Goal: Transaction & Acquisition: Purchase product/service

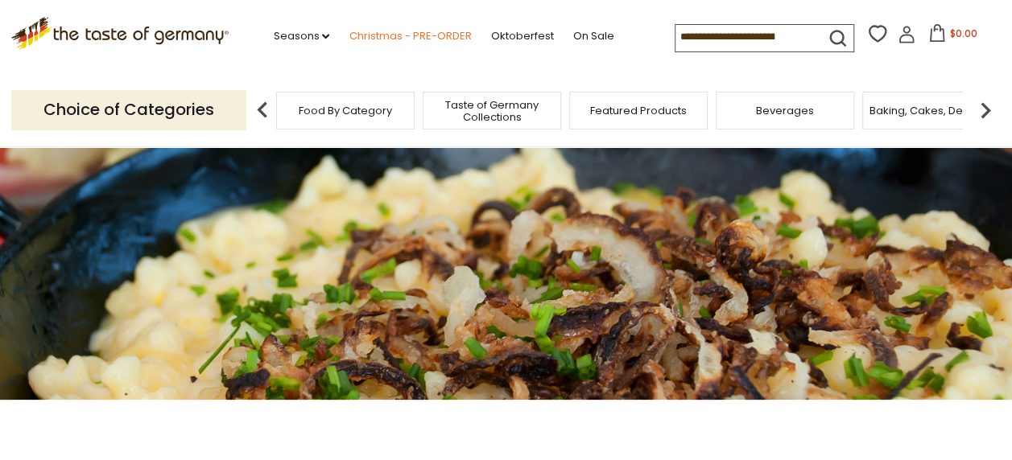
click at [398, 34] on link "Christmas - PRE-ORDER" at bounding box center [410, 36] width 122 height 18
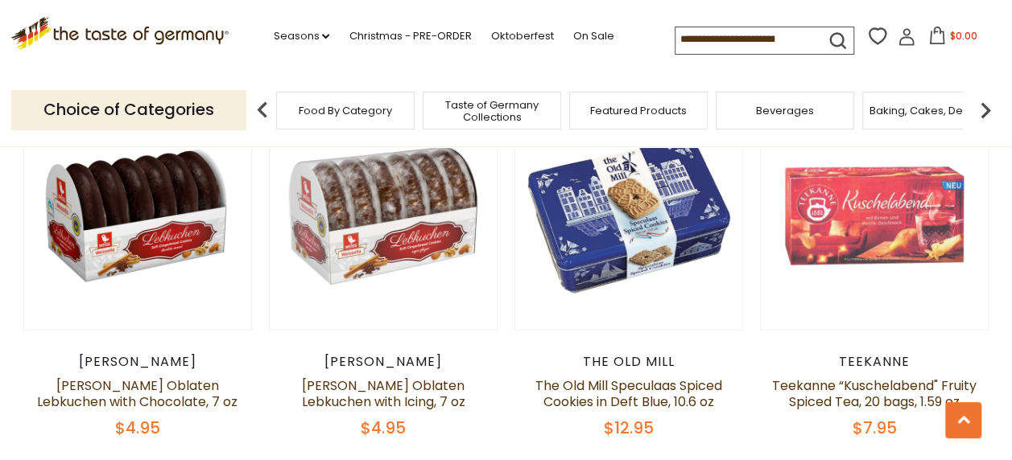
scroll to position [1042, 0]
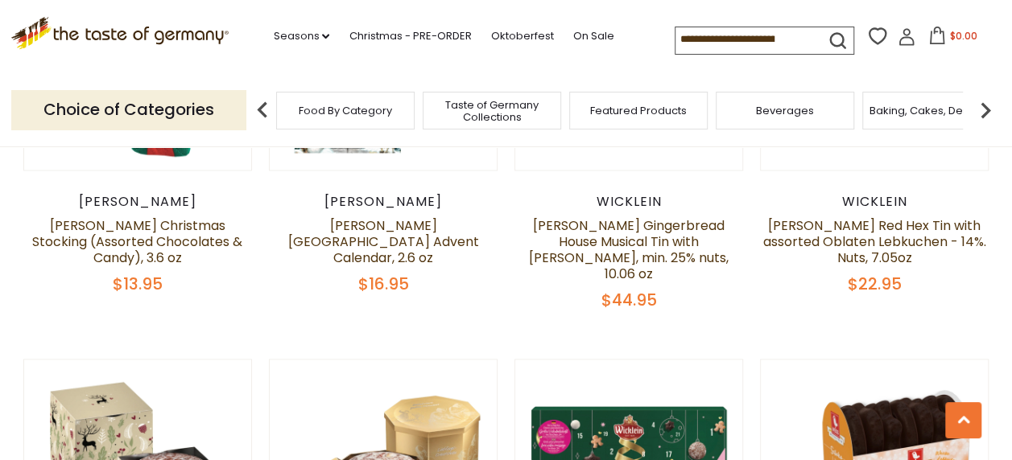
click at [700, 38] on input at bounding box center [743, 38] width 136 height 23
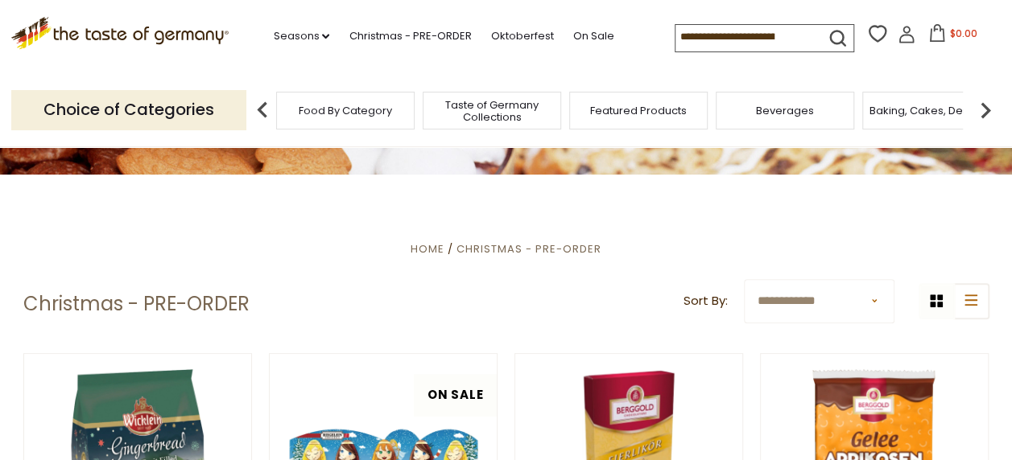
scroll to position [0, 0]
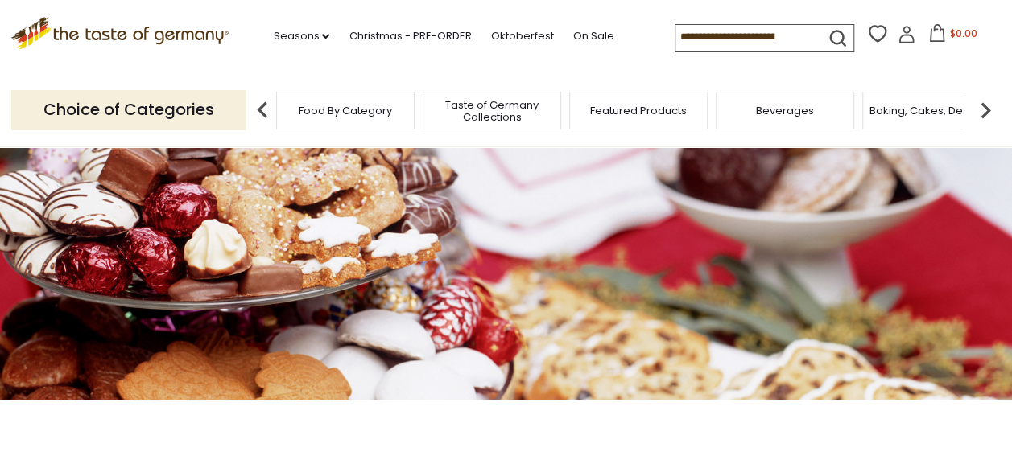
click at [146, 27] on icon at bounding box center [119, 30] width 218 height 27
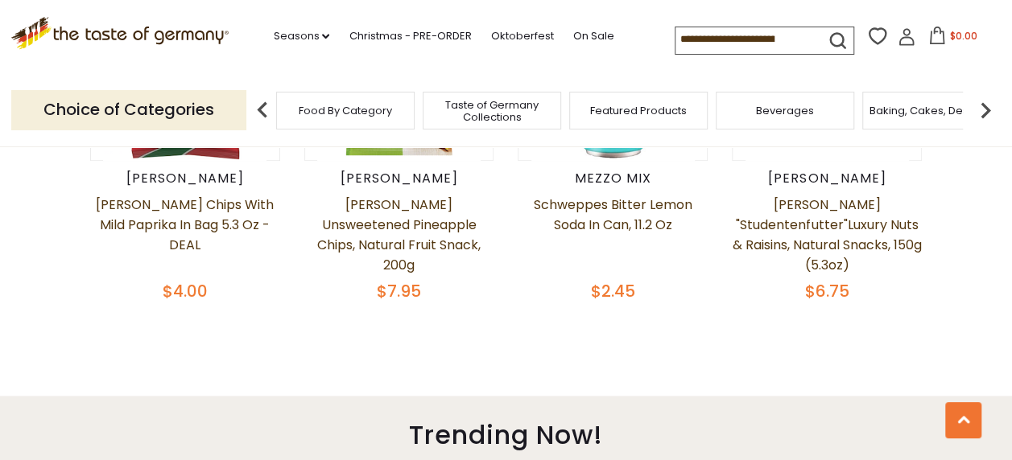
scroll to position [636, 0]
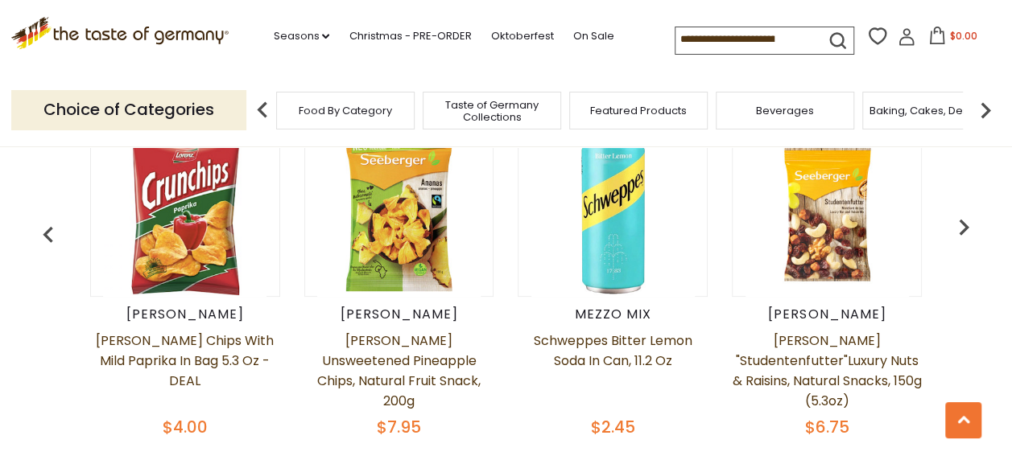
click at [686, 34] on input at bounding box center [743, 38] width 136 height 23
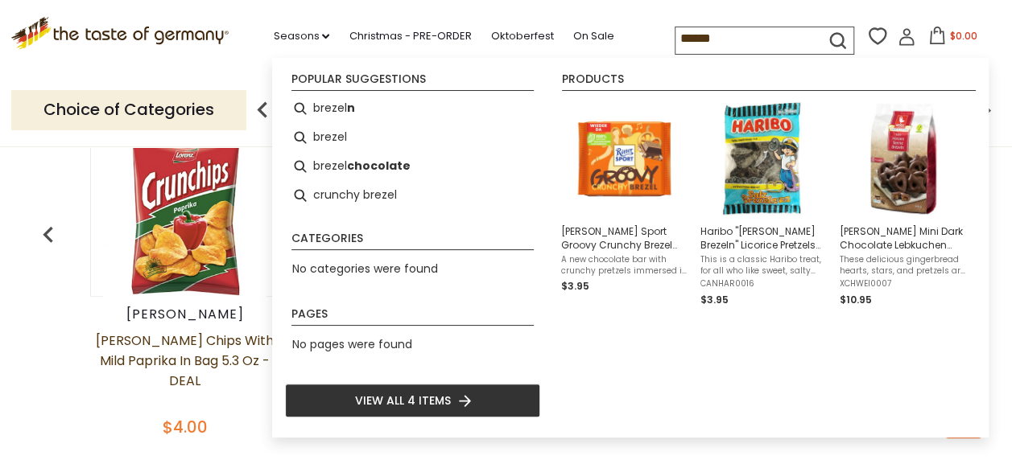
type input "******"
click at [835, 37] on icon "submit" at bounding box center [838, 41] width 22 height 22
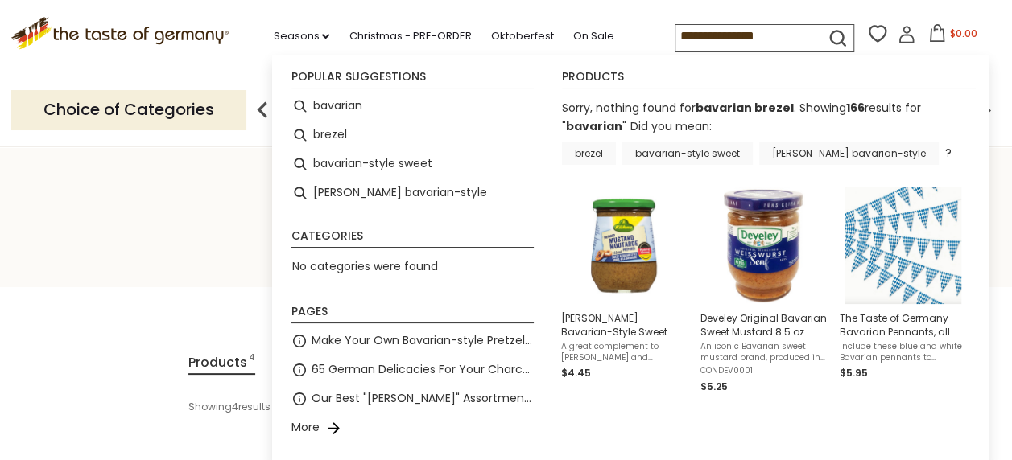
type input "********"
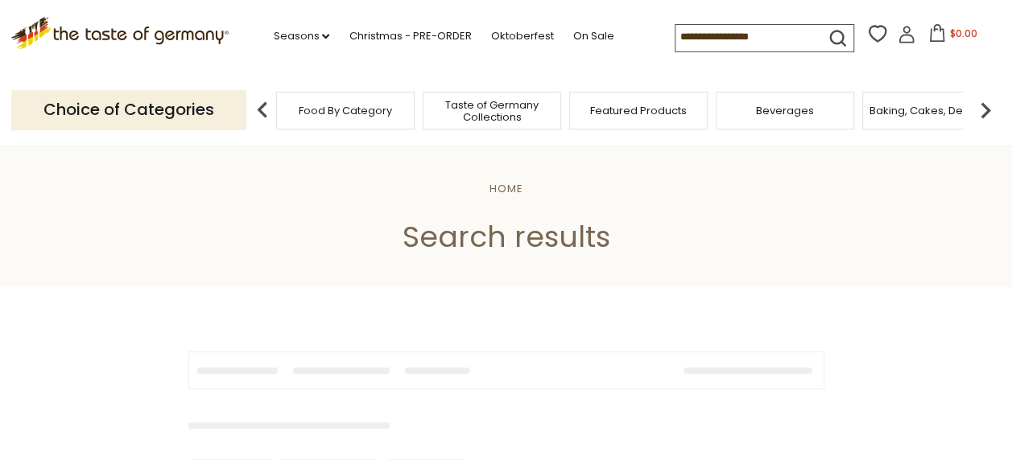
type input "********"
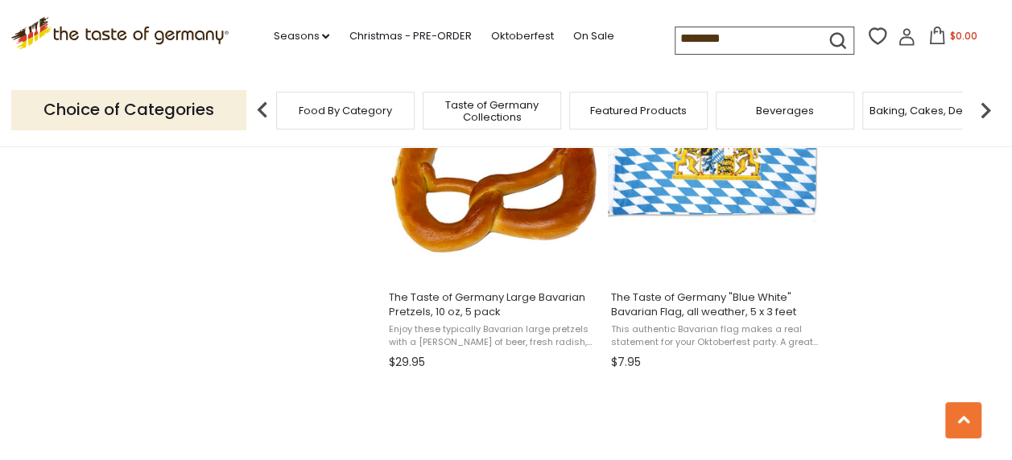
scroll to position [1482, 0]
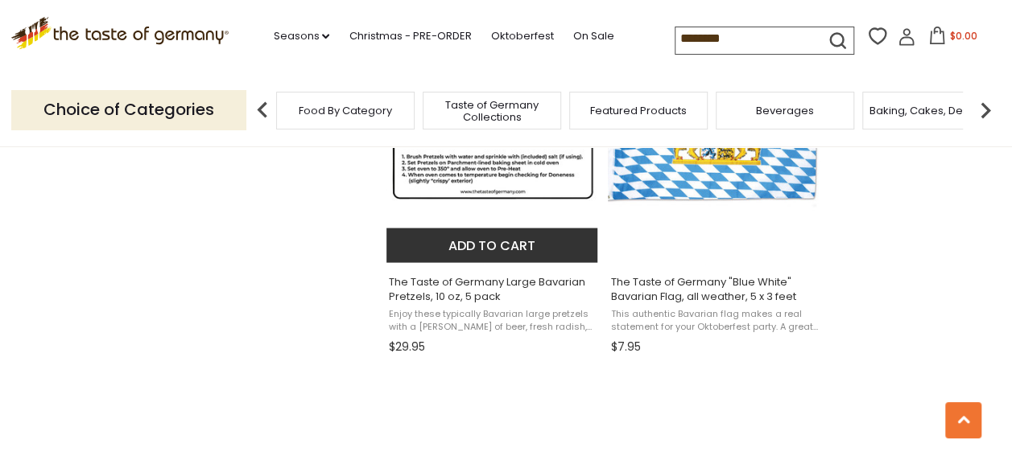
click at [543, 185] on img "The Taste of Germany Large Bavarian Pretzels, 10 oz, 5 pack" at bounding box center [492, 141] width 213 height 213
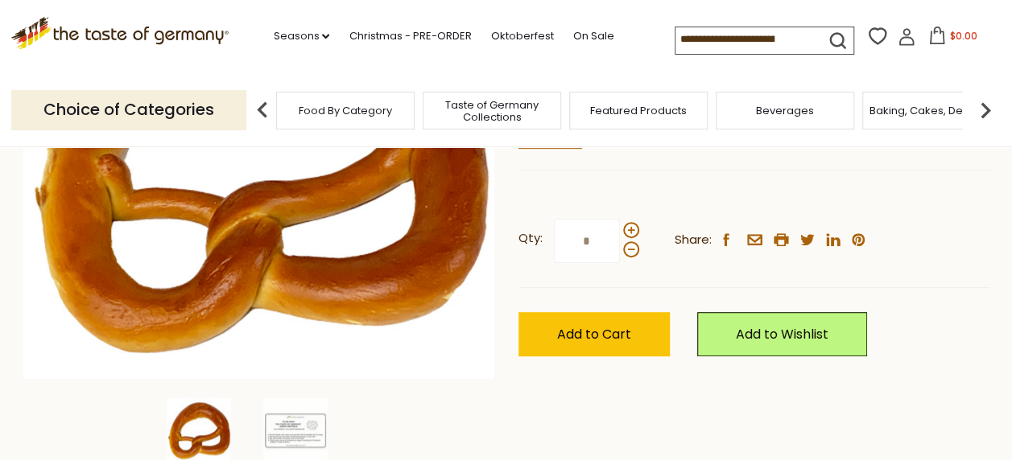
scroll to position [319, 0]
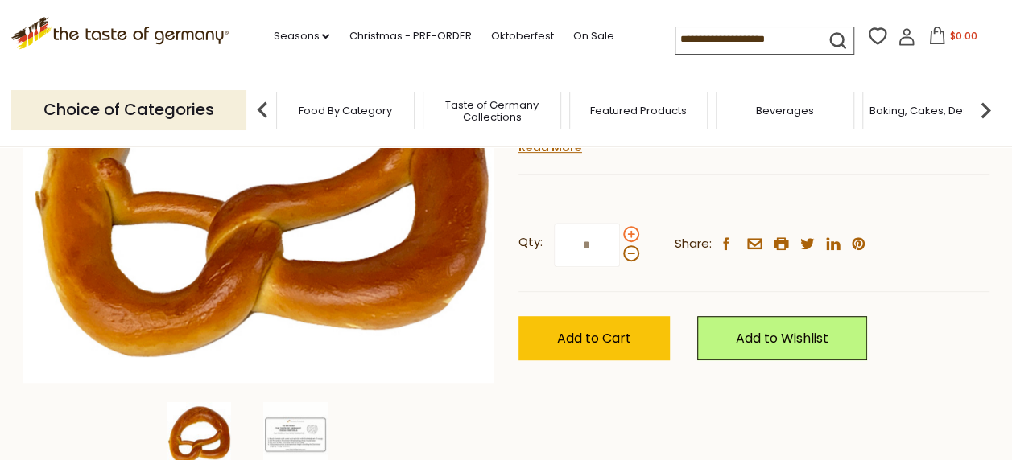
click at [634, 233] on span at bounding box center [631, 234] width 16 height 16
click at [620, 233] on input "*" at bounding box center [587, 245] width 66 height 44
click at [626, 254] on span at bounding box center [631, 254] width 16 height 16
click at [620, 254] on input "*" at bounding box center [587, 245] width 66 height 44
click at [628, 230] on span at bounding box center [631, 234] width 16 height 16
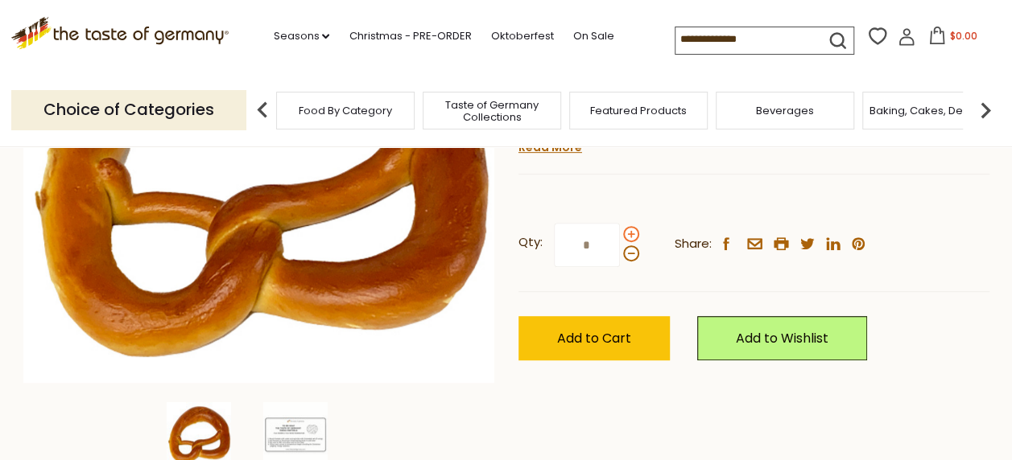
click at [620, 230] on input "*" at bounding box center [587, 245] width 66 height 44
type input "*"
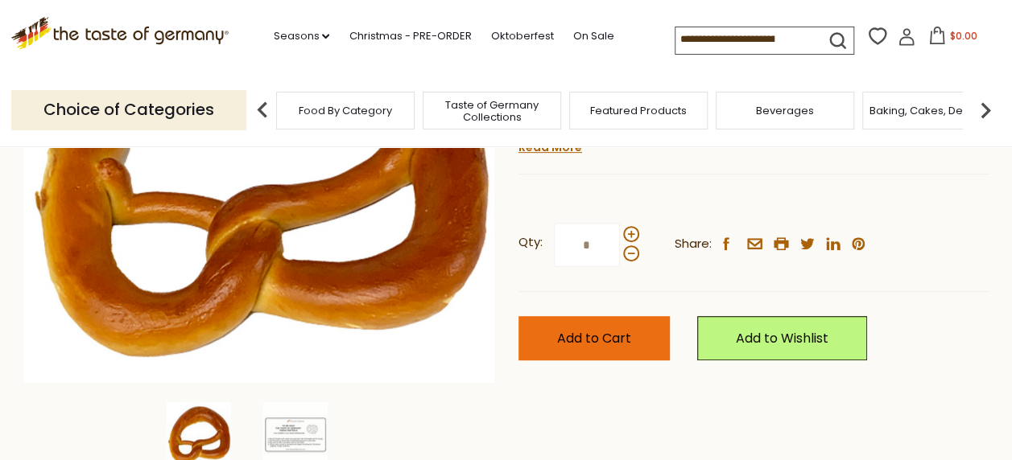
click at [579, 340] on span "Add to Cart" at bounding box center [594, 338] width 74 height 19
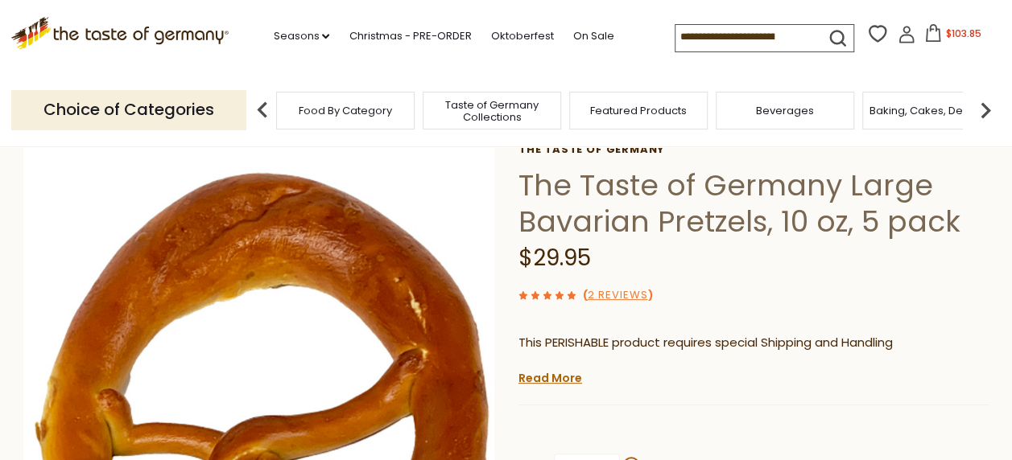
scroll to position [0, 0]
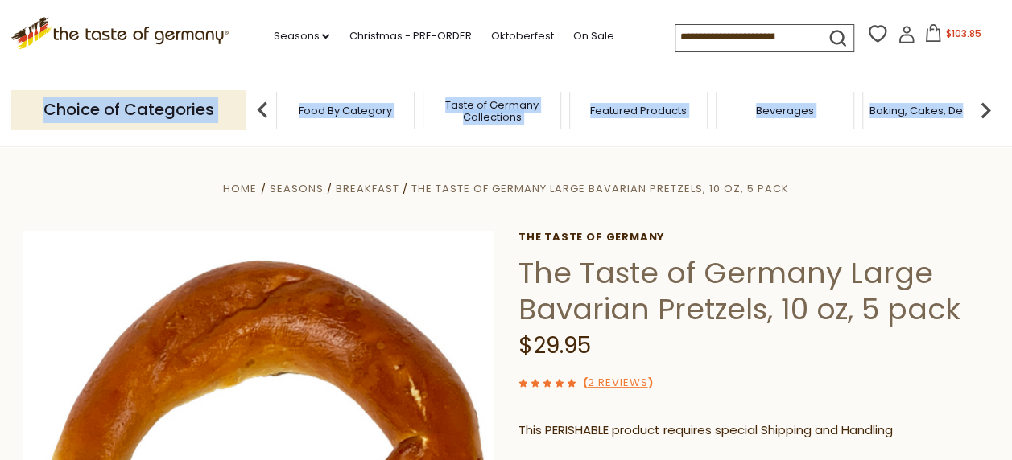
drag, startPoint x: 1004, startPoint y: 54, endPoint x: 1004, endPoint y: 76, distance: 21.7
click at [1004, 76] on header "Free Shipping Starts at $80.00. Varies by Region. Exclusions Apply. Click here …" at bounding box center [506, 73] width 1012 height 147
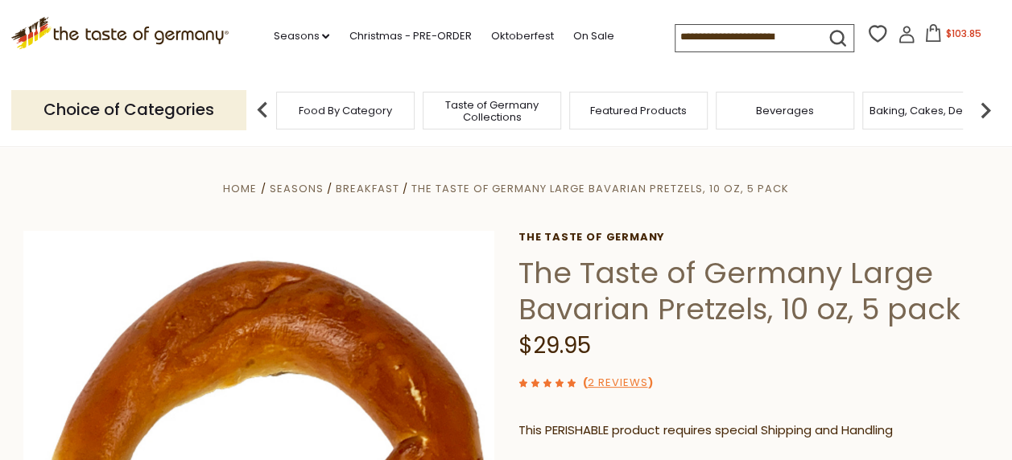
drag, startPoint x: 1004, startPoint y: 76, endPoint x: 935, endPoint y: 221, distance: 160.2
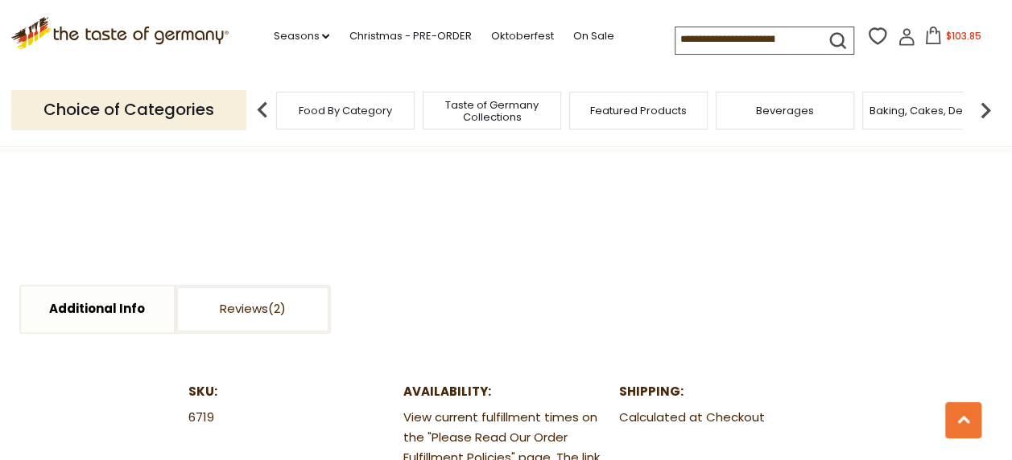
scroll to position [707, 0]
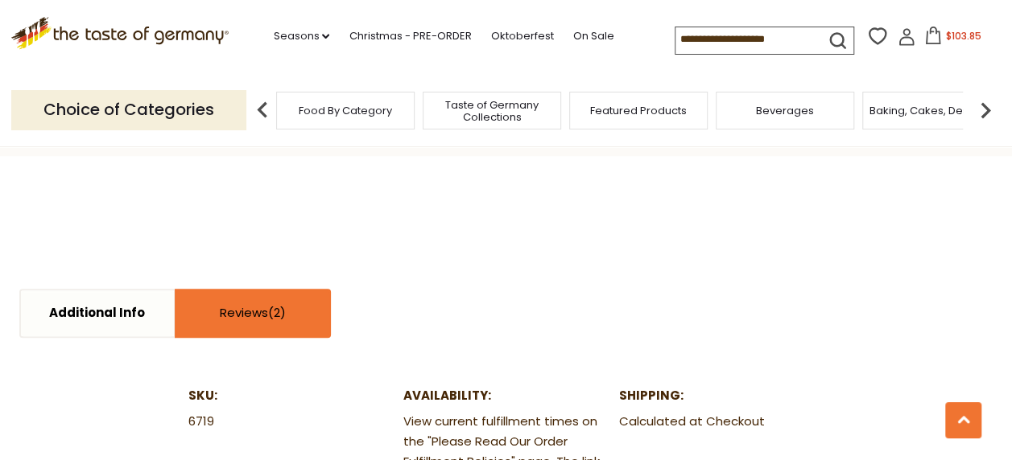
click at [250, 310] on link "Reviews" at bounding box center [252, 314] width 153 height 46
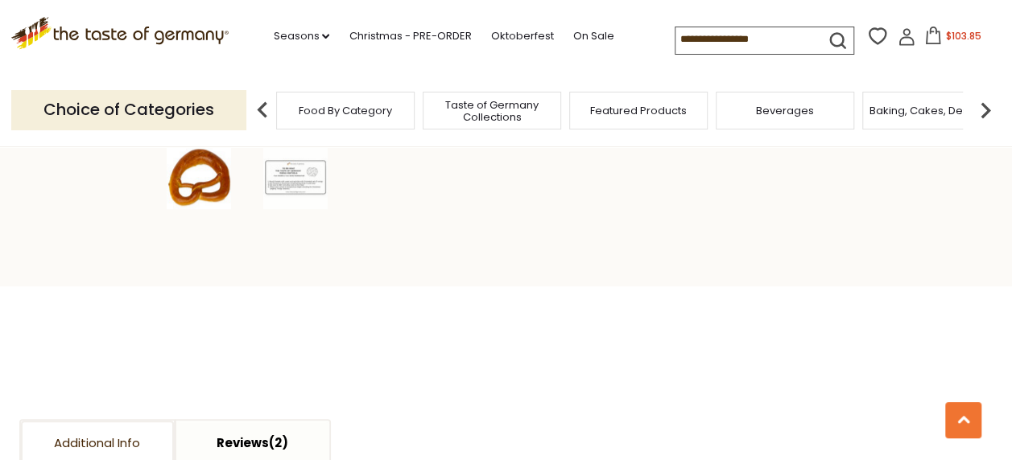
scroll to position [469, 0]
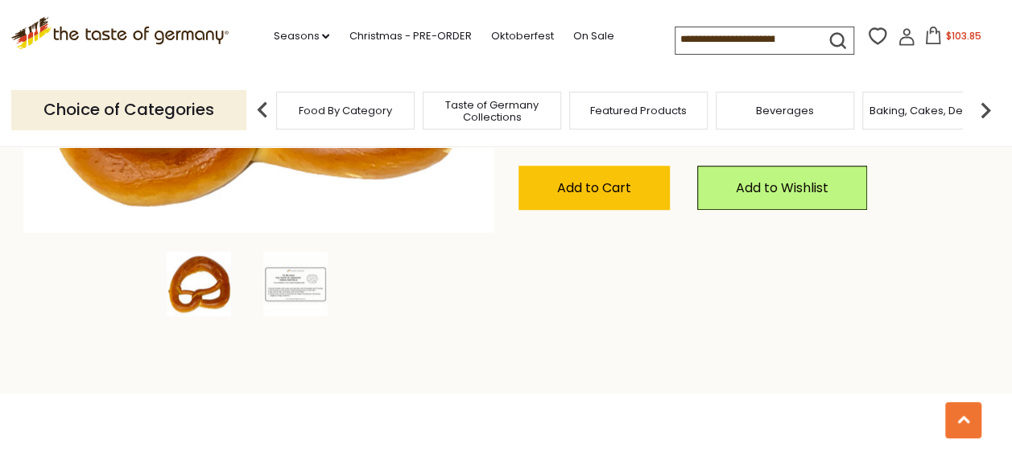
click at [903, 33] on icon at bounding box center [907, 37] width 18 height 18
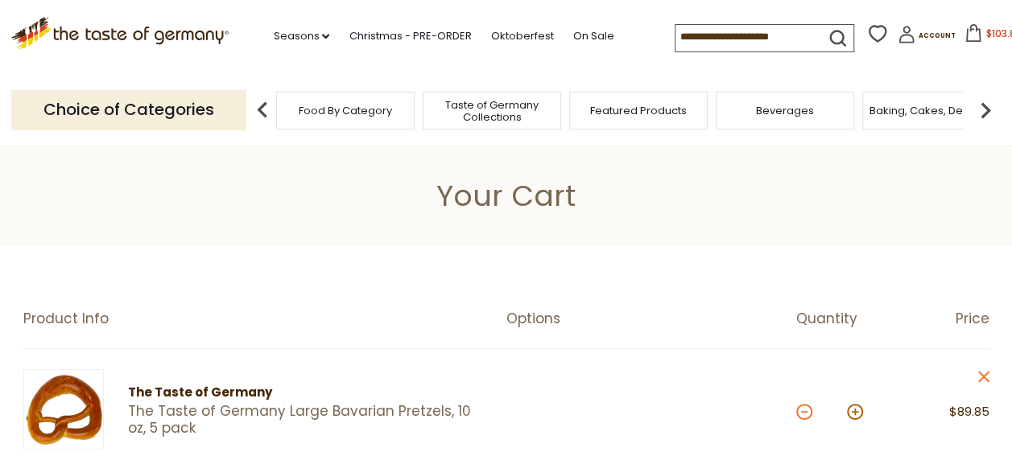
click at [803, 414] on button at bounding box center [804, 412] width 16 height 16
type input "*"
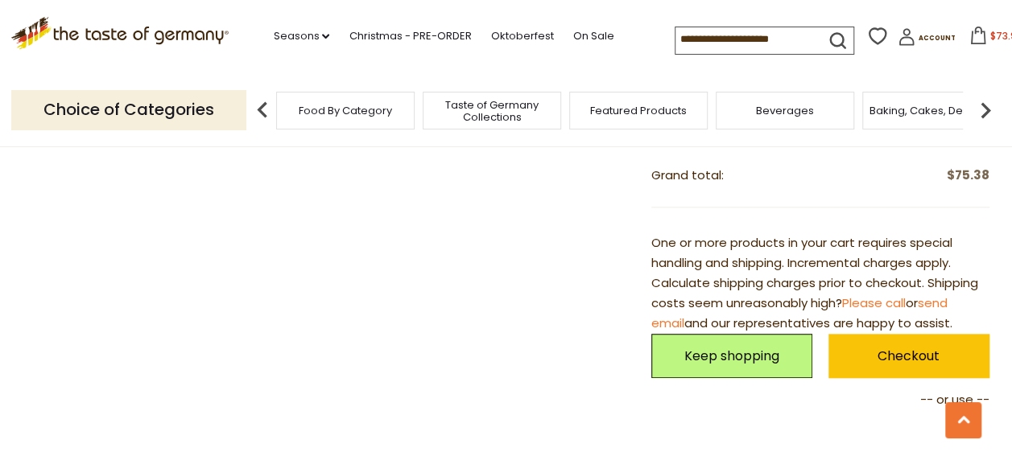
scroll to position [715, 0]
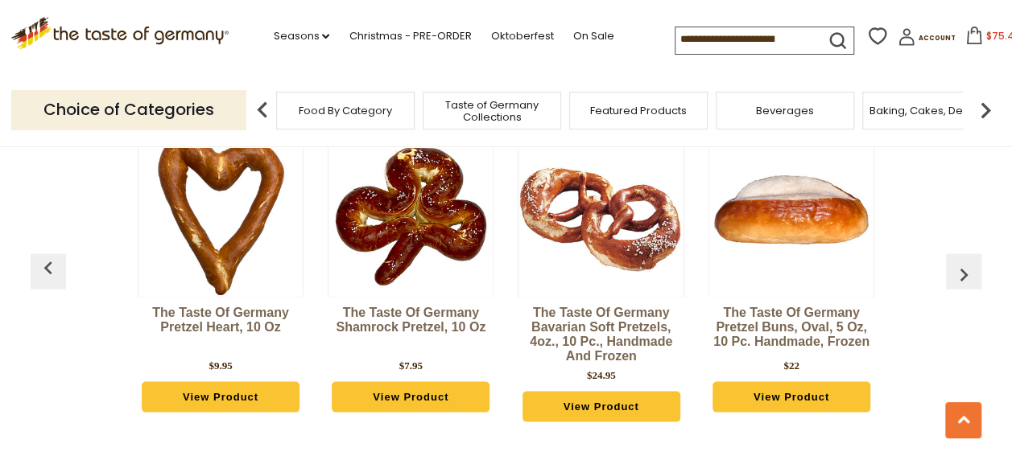
scroll to position [1399, 0]
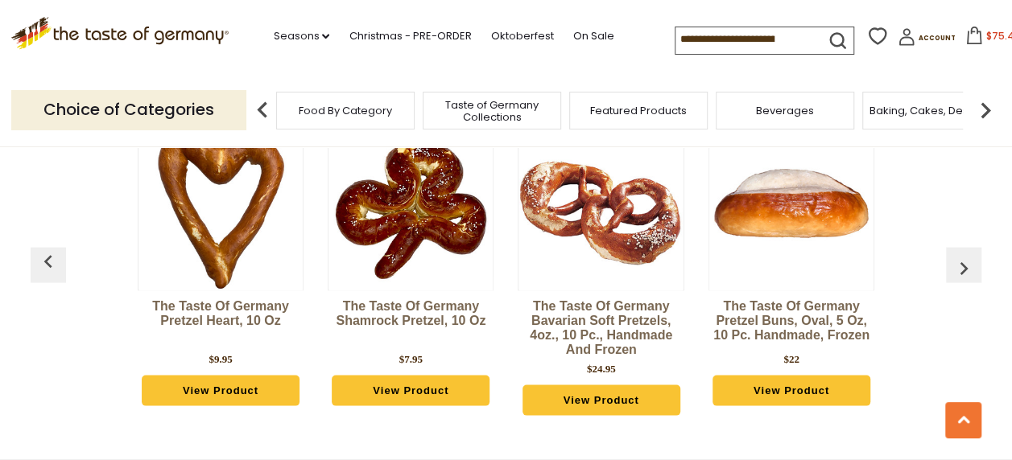
click at [639, 393] on link "View Product" at bounding box center [601, 400] width 158 height 31
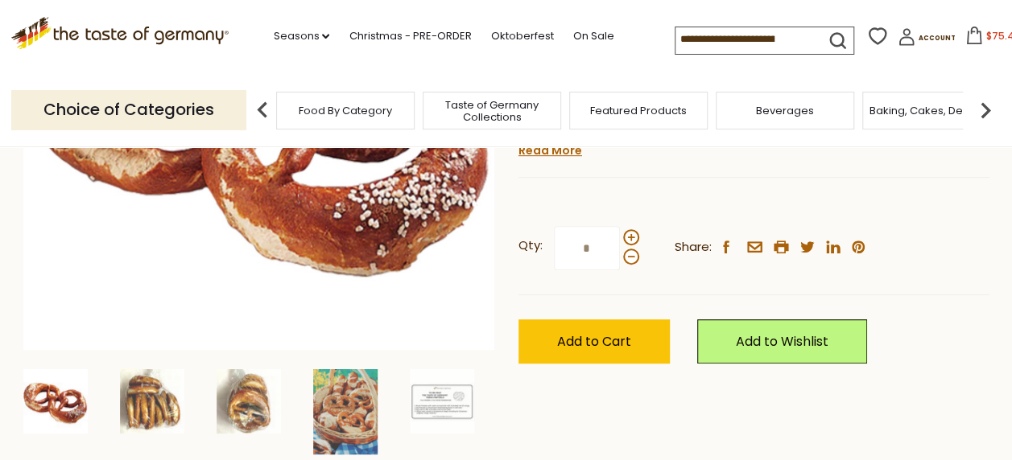
scroll to position [348, 0]
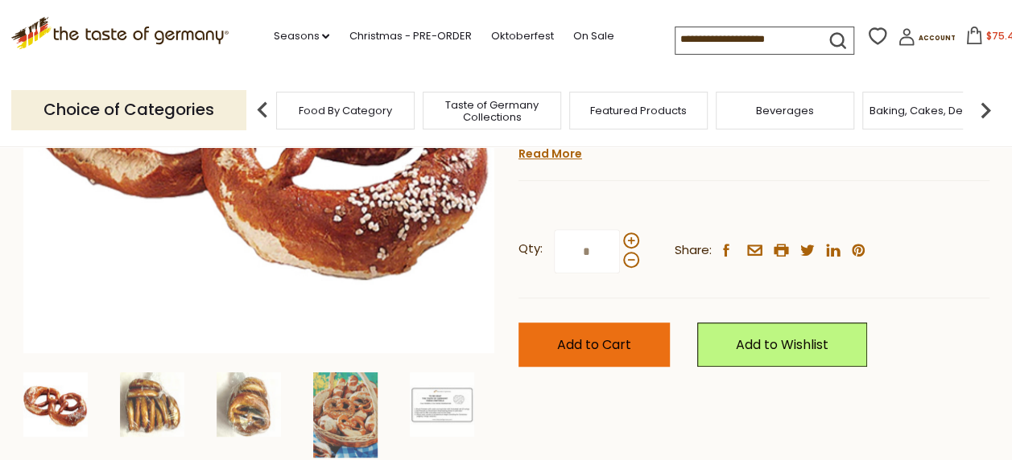
click at [612, 340] on span "Add to Cart" at bounding box center [594, 345] width 74 height 19
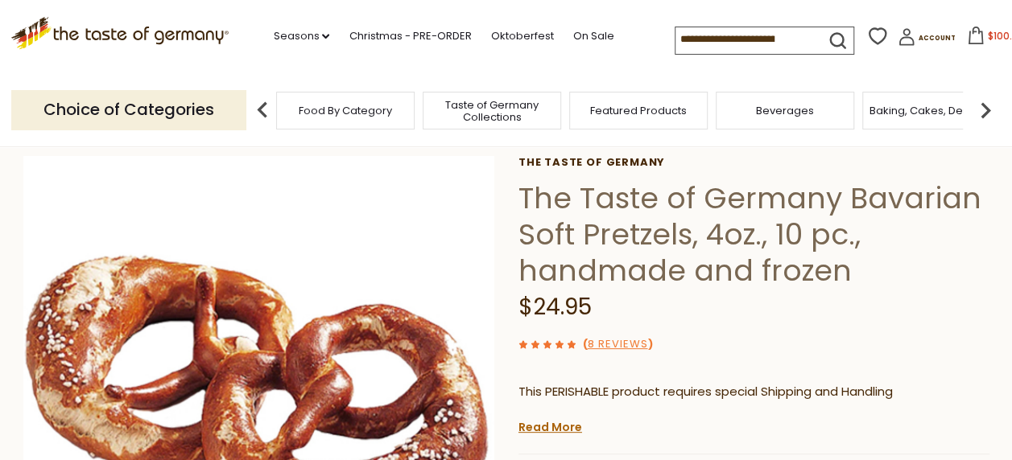
scroll to position [81, 0]
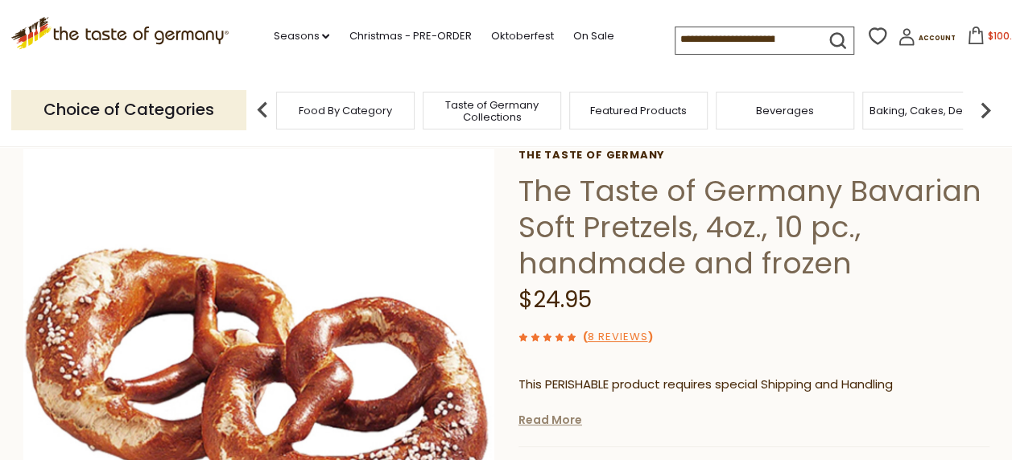
click at [565, 422] on link "Read More" at bounding box center [550, 420] width 64 height 16
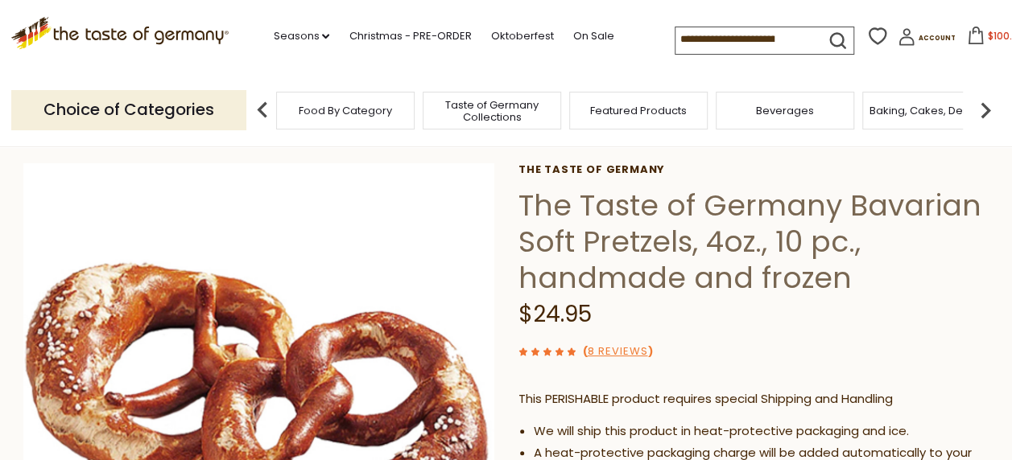
scroll to position [0, 0]
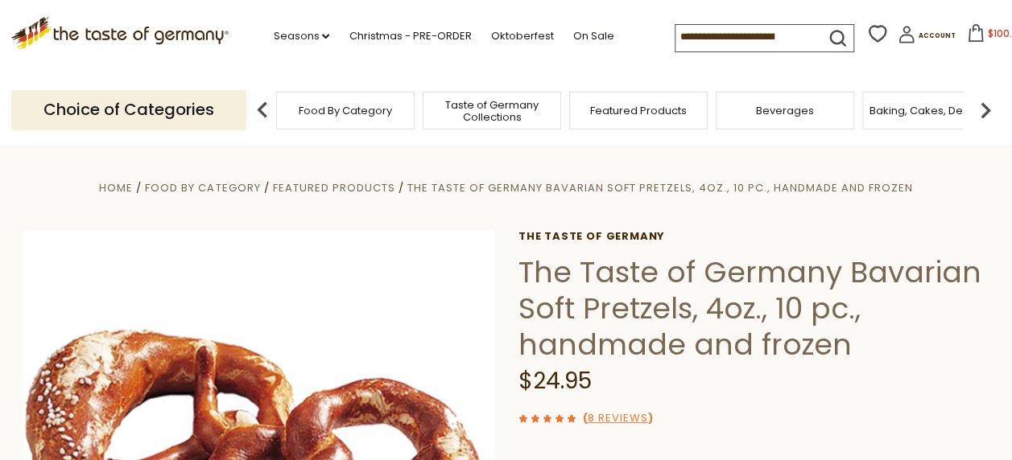
click at [967, 37] on icon at bounding box center [976, 33] width 18 height 18
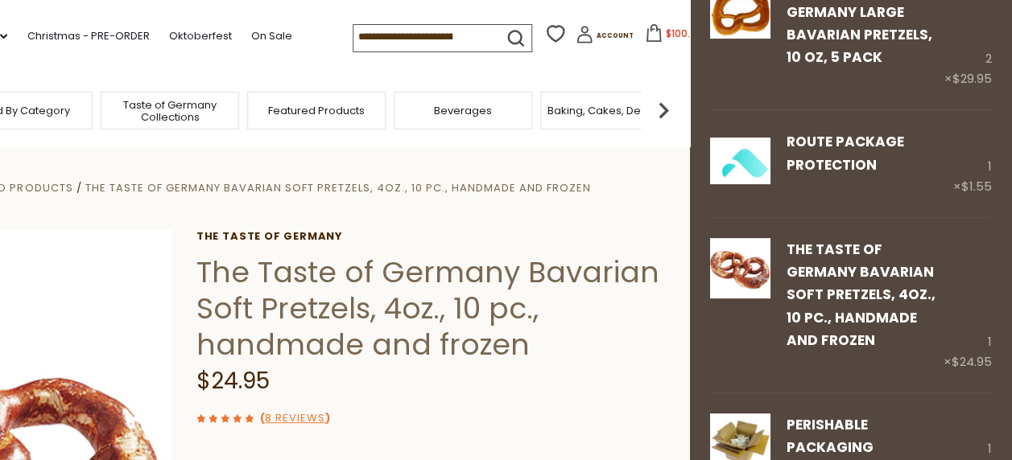
scroll to position [122, 0]
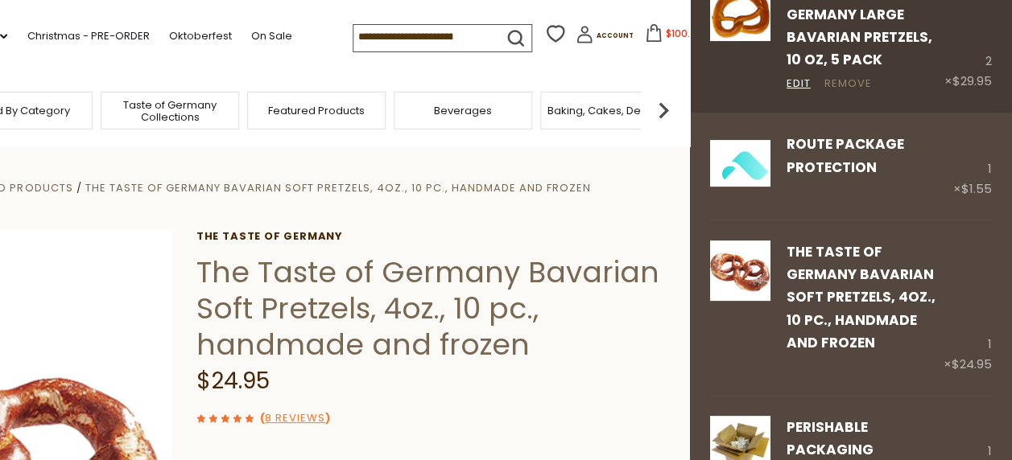
click at [841, 86] on link "Remove" at bounding box center [847, 84] width 47 height 17
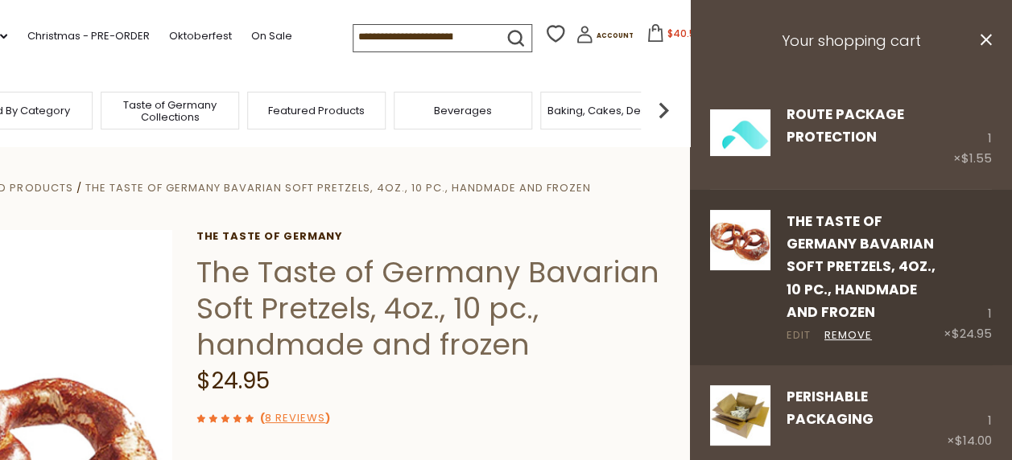
click at [794, 332] on link "Edit" at bounding box center [798, 336] width 24 height 17
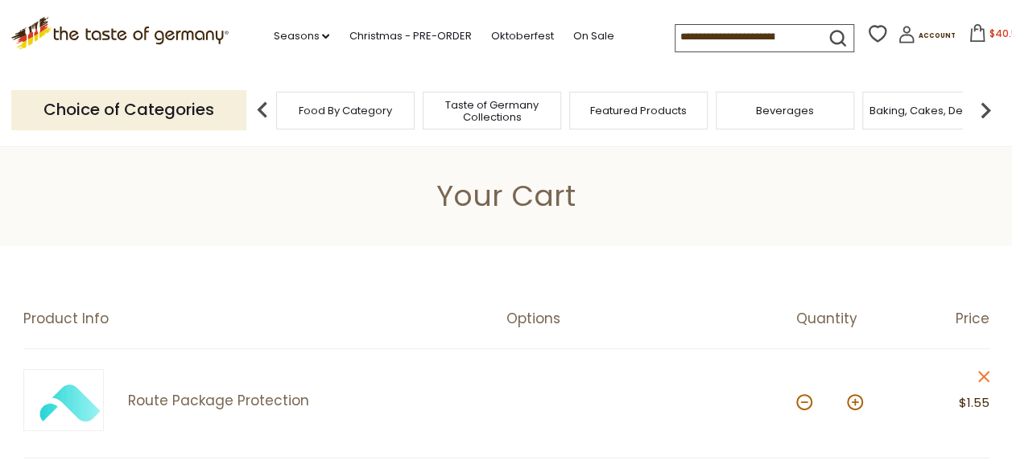
drag, startPoint x: 1009, startPoint y: 48, endPoint x: 1023, endPoint y: 114, distance: 67.6
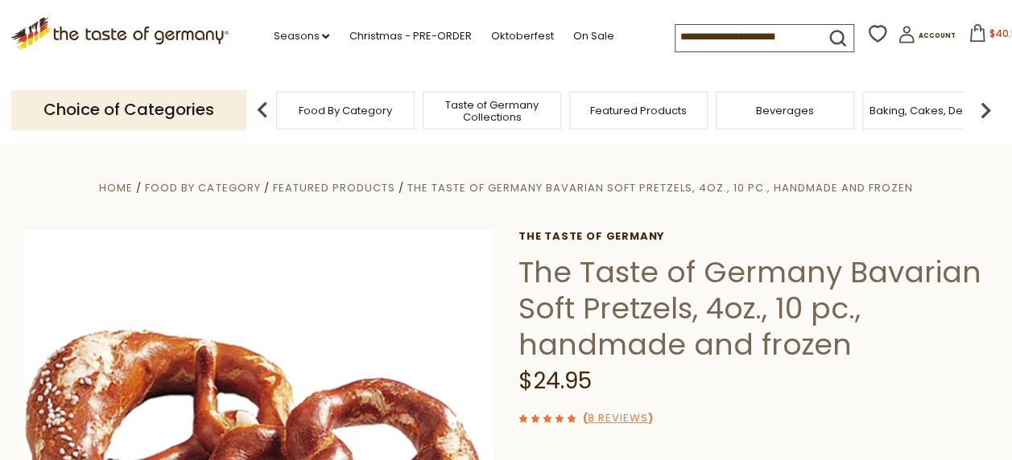
click at [692, 35] on input at bounding box center [743, 36] width 136 height 23
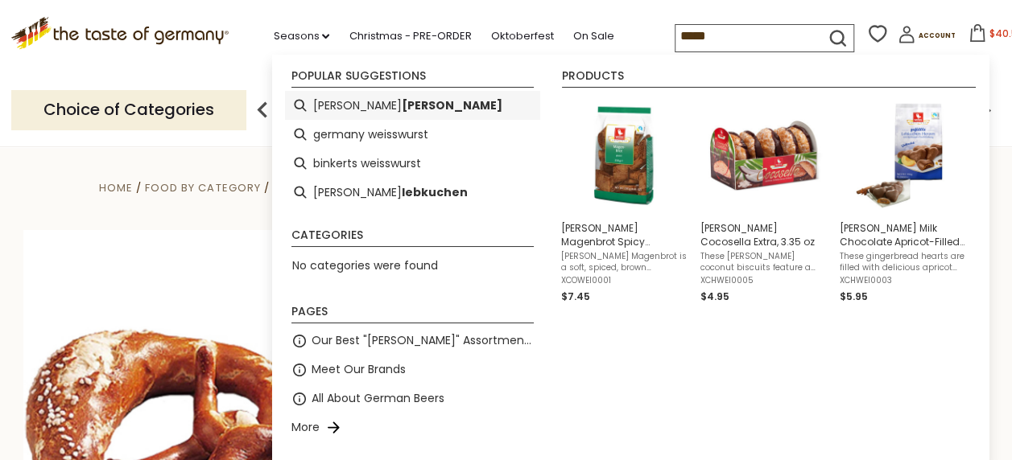
click at [402, 105] on b "[PERSON_NAME]" at bounding box center [452, 106] width 101 height 19
type input "**********"
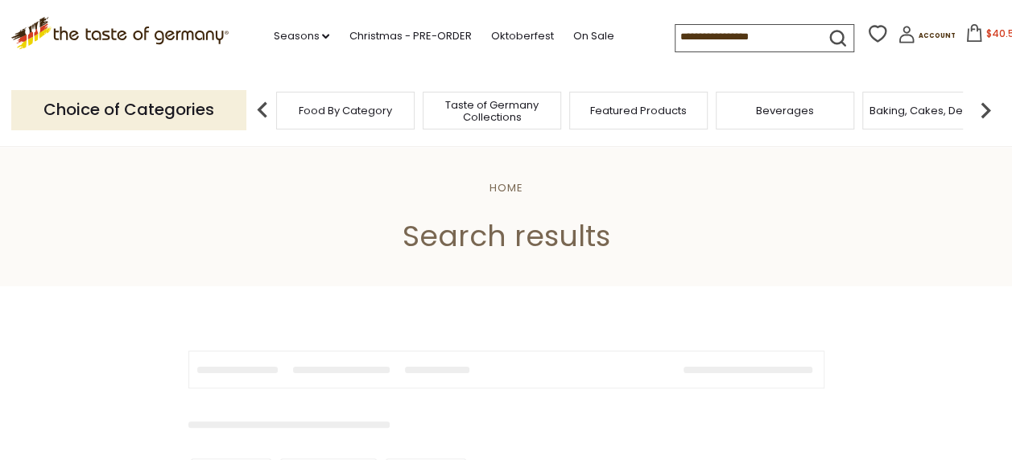
type input "**********"
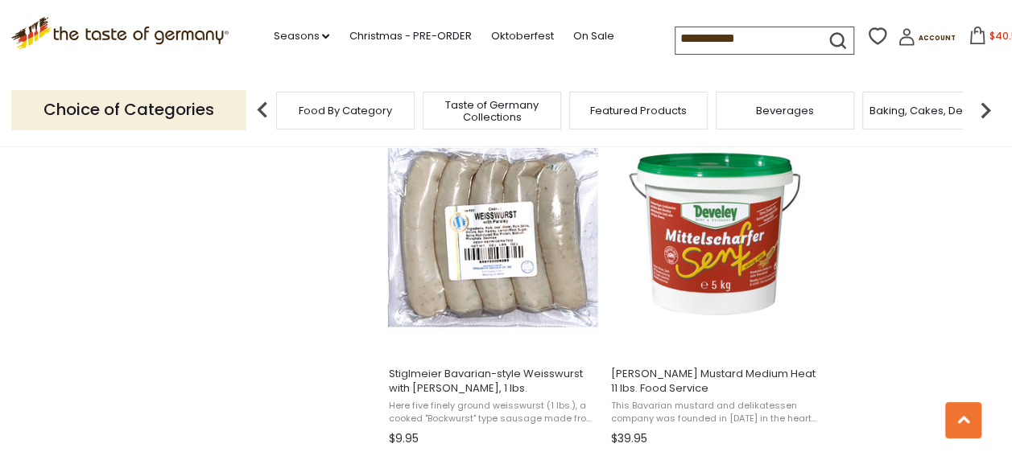
scroll to position [1415, 0]
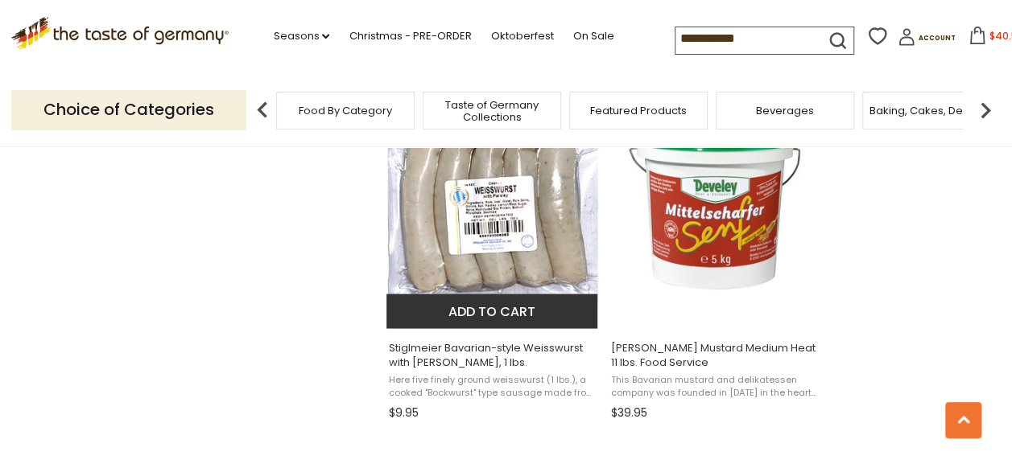
click at [533, 221] on img "Stiglmeier Bavarian-style Weisswurst with Parsley, 1 lbs." at bounding box center [492, 207] width 213 height 213
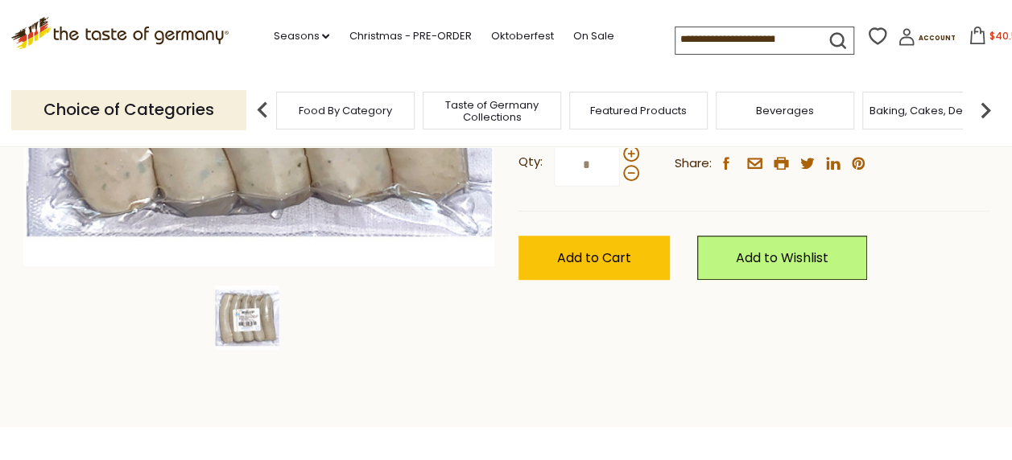
scroll to position [427, 0]
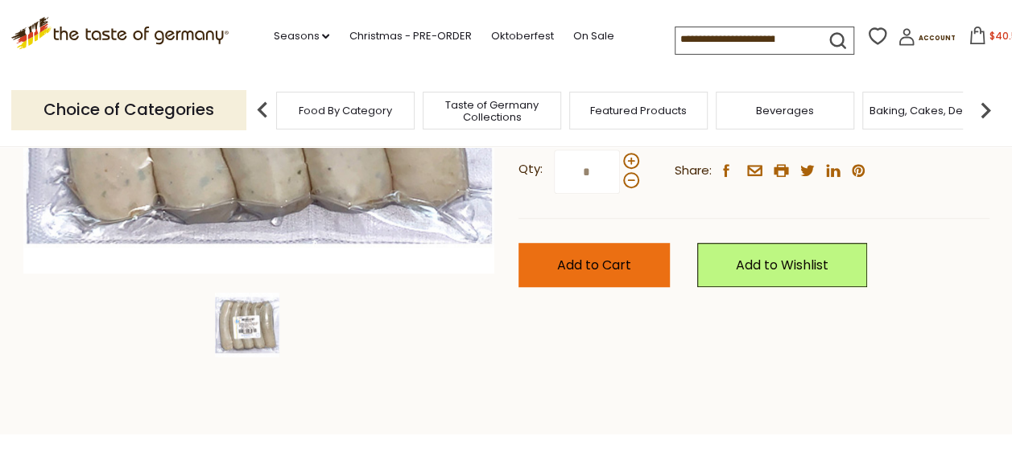
click at [575, 256] on span "Add to Cart" at bounding box center [594, 265] width 74 height 19
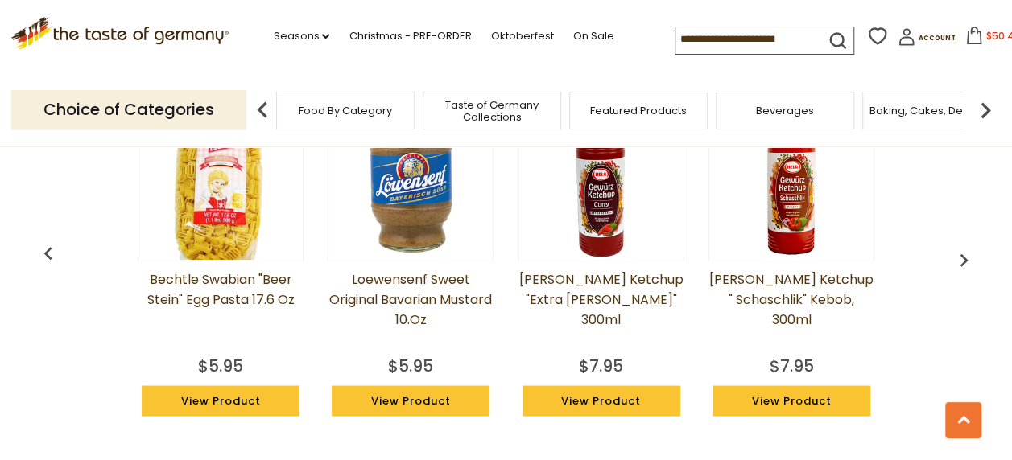
scroll to position [1357, 0]
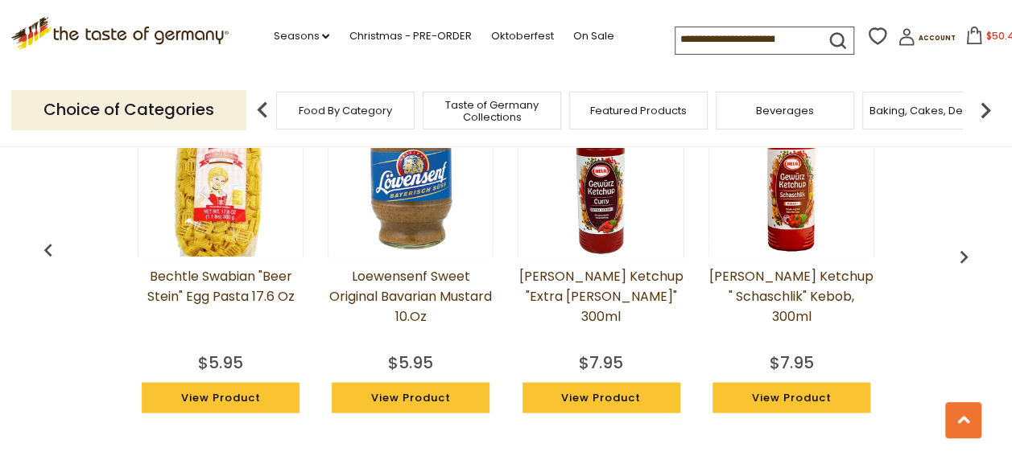
click at [423, 184] on img at bounding box center [410, 174] width 163 height 163
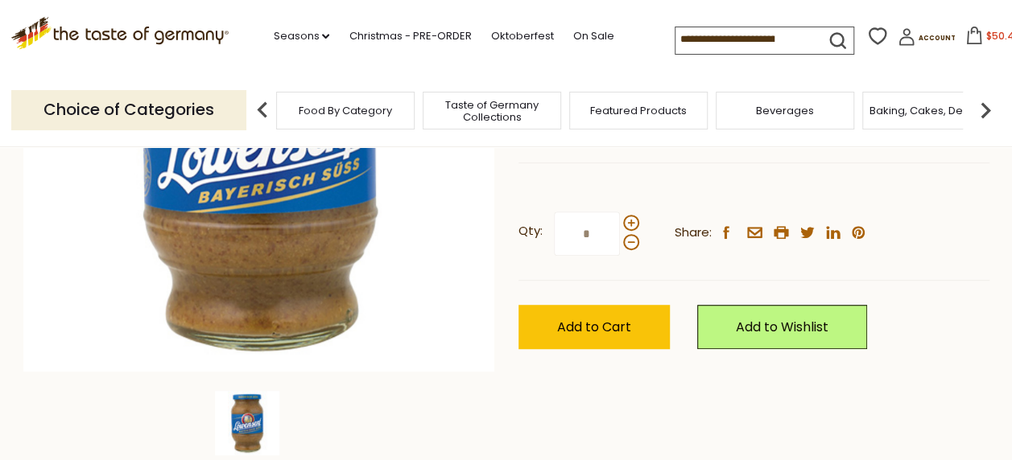
scroll to position [333, 0]
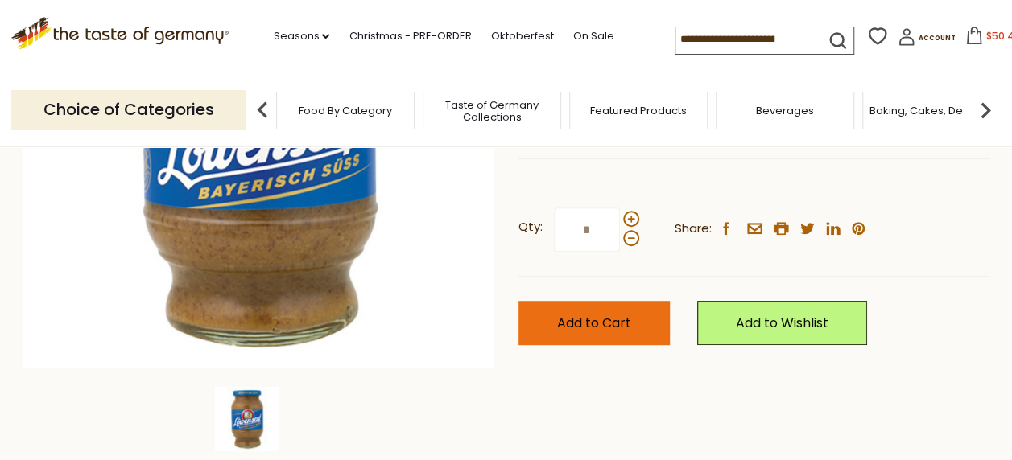
click at [629, 313] on button "Add to Cart" at bounding box center [593, 323] width 151 height 44
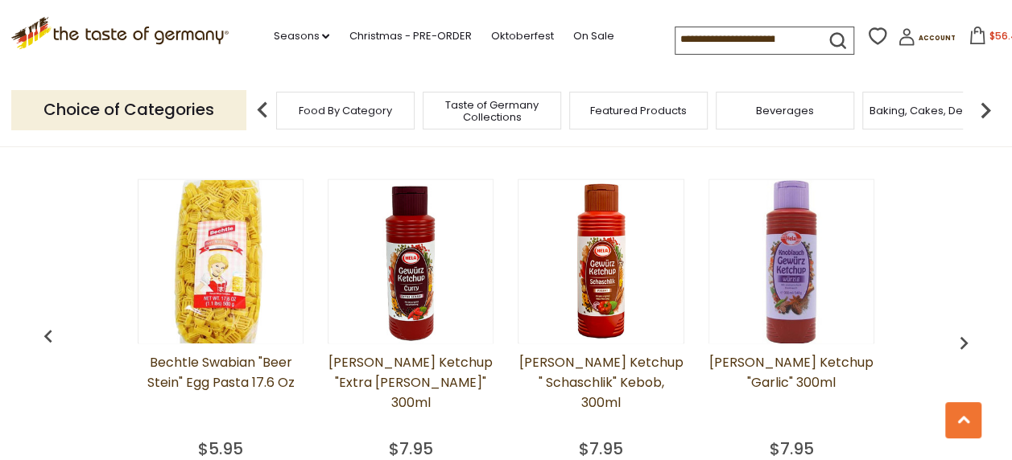
scroll to position [1187, 0]
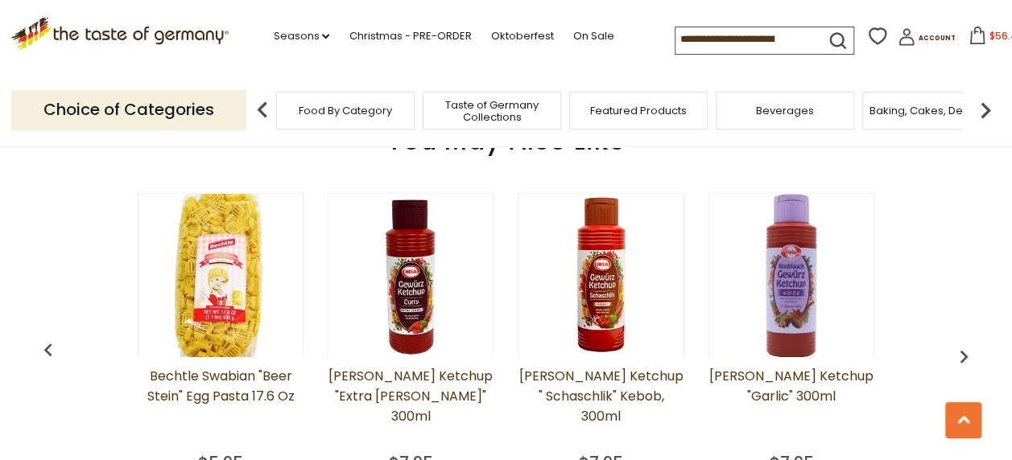
click at [602, 284] on img at bounding box center [600, 274] width 163 height 163
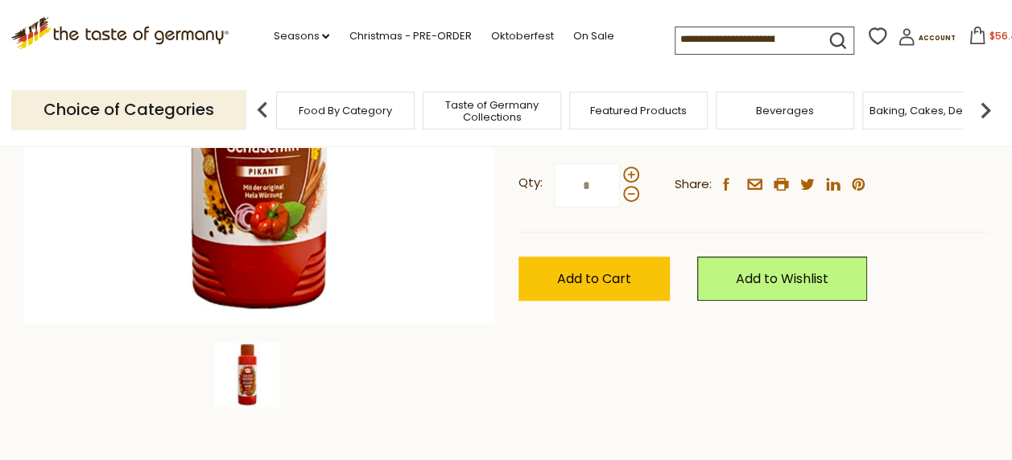
scroll to position [382, 0]
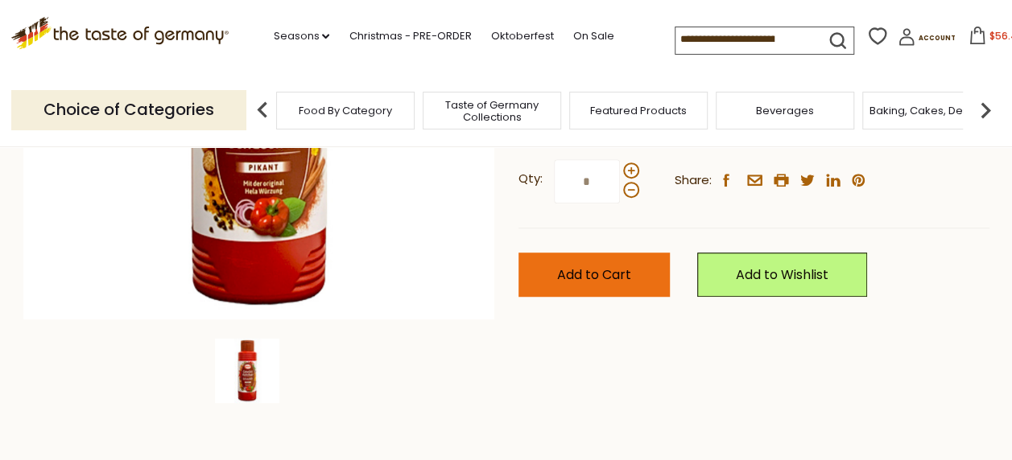
click at [594, 272] on span "Add to Cart" at bounding box center [594, 275] width 74 height 19
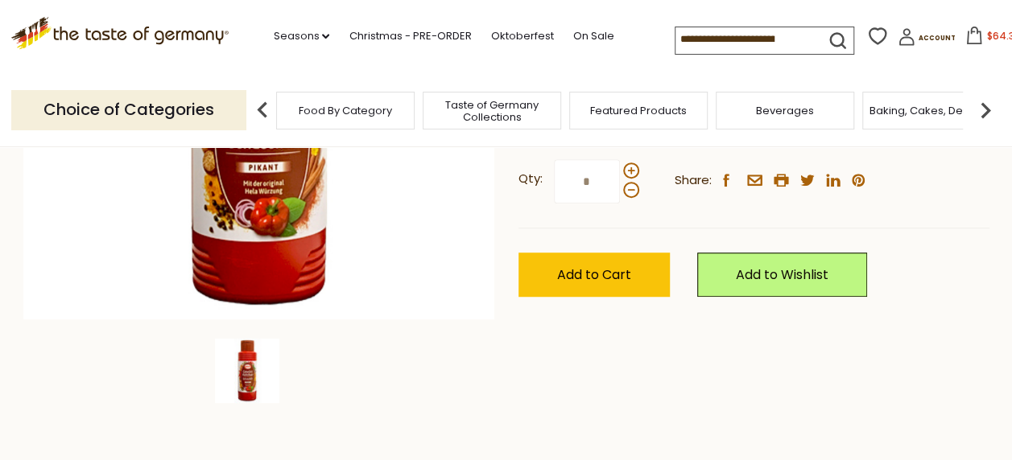
click at [986, 37] on span "$64.35" at bounding box center [1003, 36] width 34 height 14
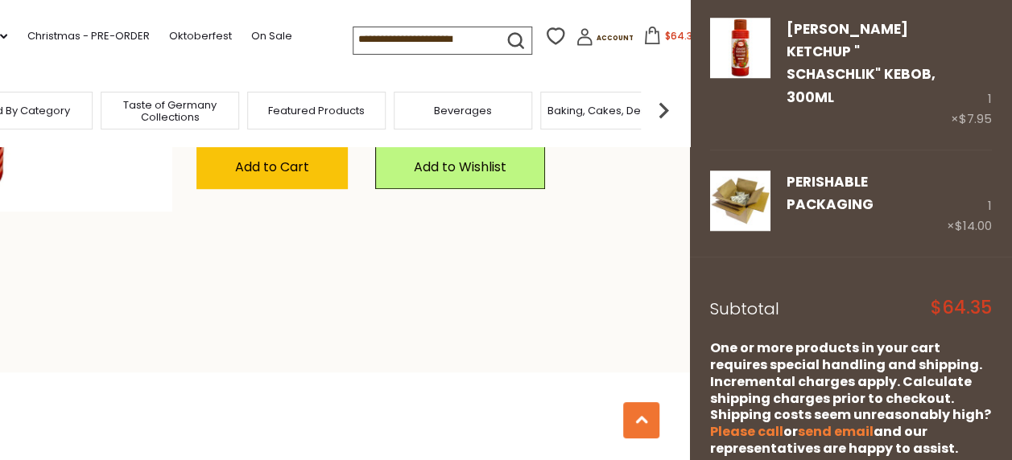
scroll to position [697, 0]
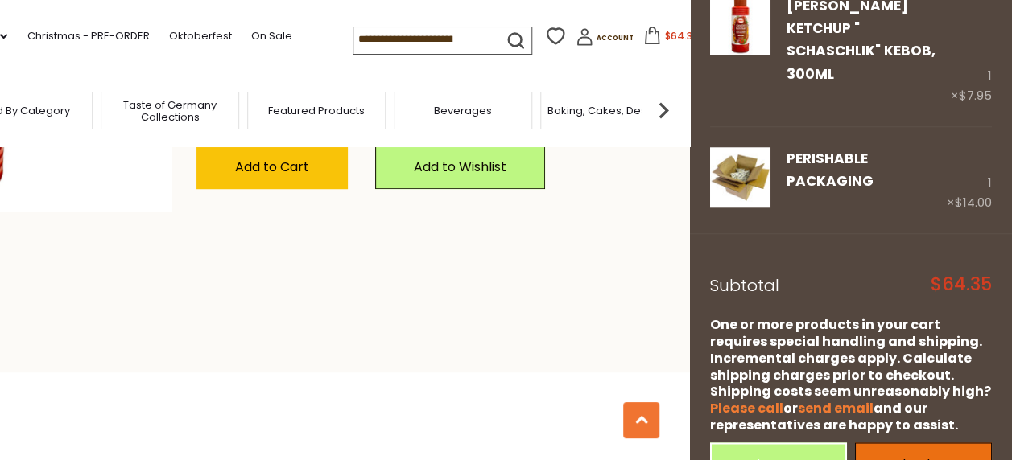
click at [922, 443] on link "Checkout" at bounding box center [923, 465] width 137 height 44
